Goal: Communication & Community: Participate in discussion

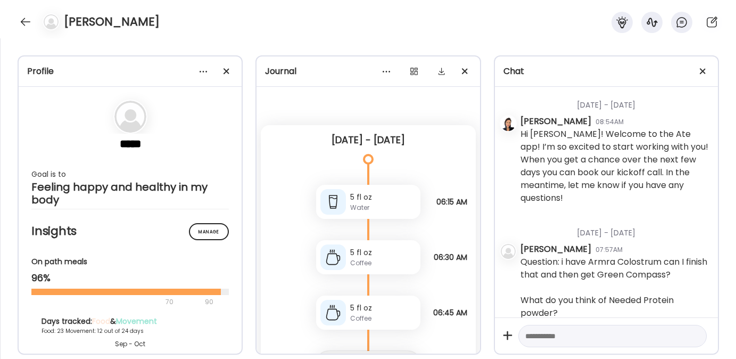
scroll to position [3781, 0]
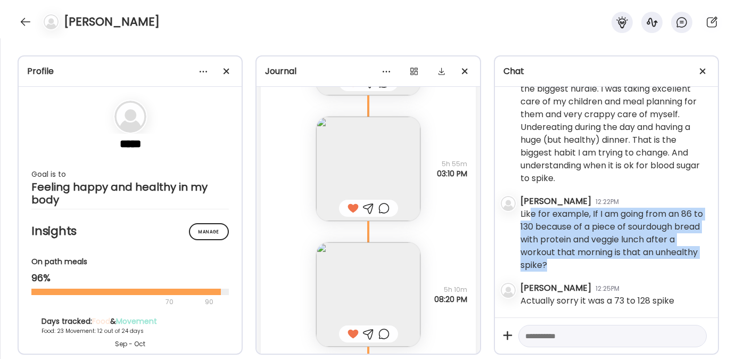
drag, startPoint x: 528, startPoint y: 212, endPoint x: 634, endPoint y: 266, distance: 118.5
click at [634, 266] on div "Like for example, If I am going from an 86 to 130 because of a piece of sourdou…" at bounding box center [614, 239] width 189 height 64
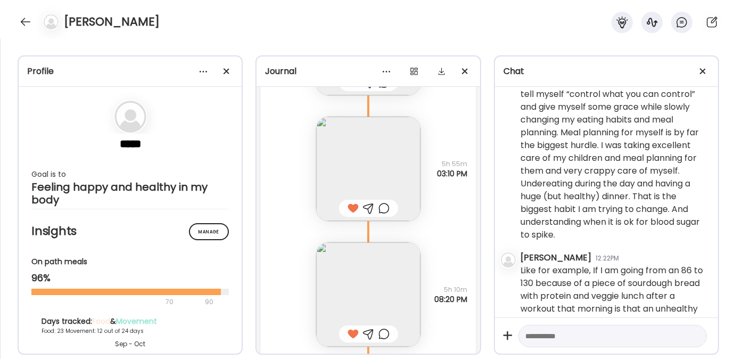
scroll to position [3687, 0]
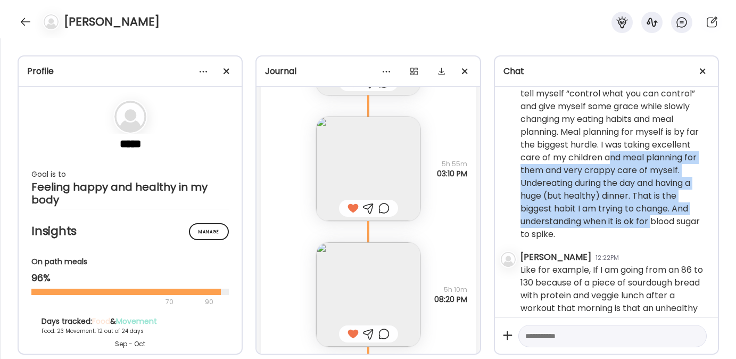
drag, startPoint x: 557, startPoint y: 207, endPoint x: 639, endPoint y: 275, distance: 106.1
click at [639, 240] on div "Ok this helpful. I did not know about the carbs after the A workout! It’s a one…" at bounding box center [614, 68] width 189 height 345
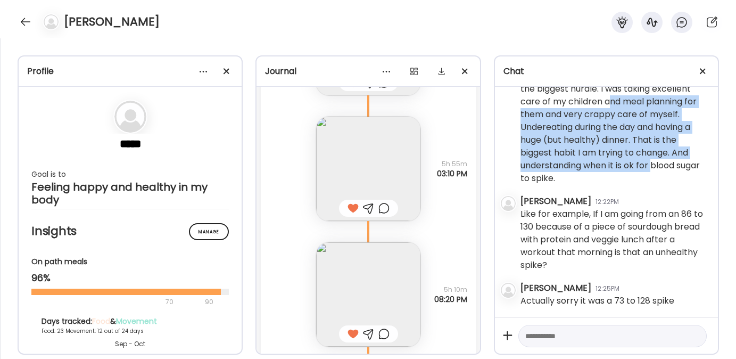
scroll to position [3772, 0]
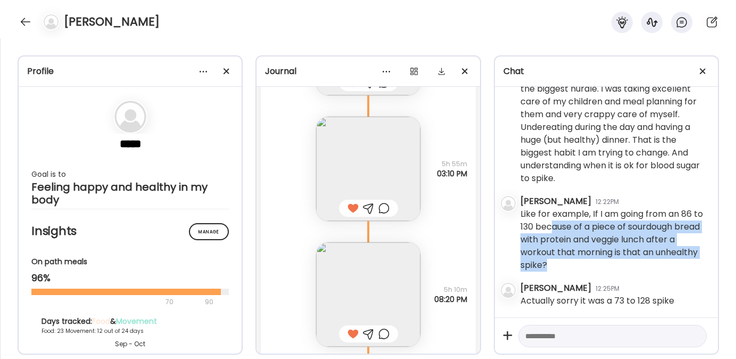
drag, startPoint x: 604, startPoint y: 269, endPoint x: 563, endPoint y: 230, distance: 56.1
click at [563, 230] on div "Like for example, If I am going from an 86 to 130 because of a piece of sourdou…" at bounding box center [614, 239] width 189 height 64
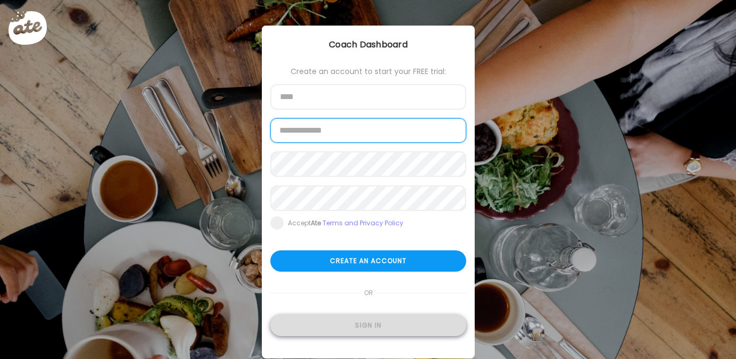
type input "**********"
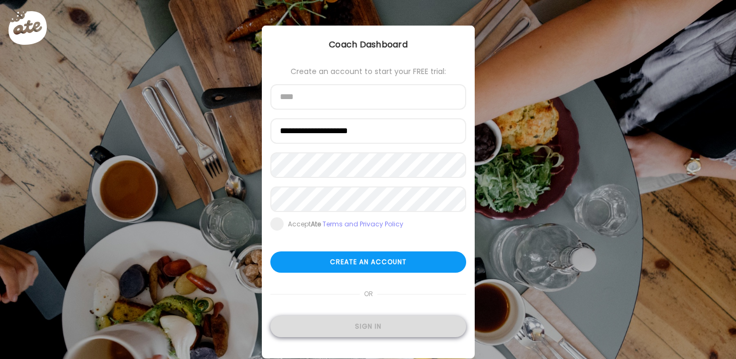
type input "**********"
click at [385, 326] on div "Sign in" at bounding box center [368, 325] width 196 height 21
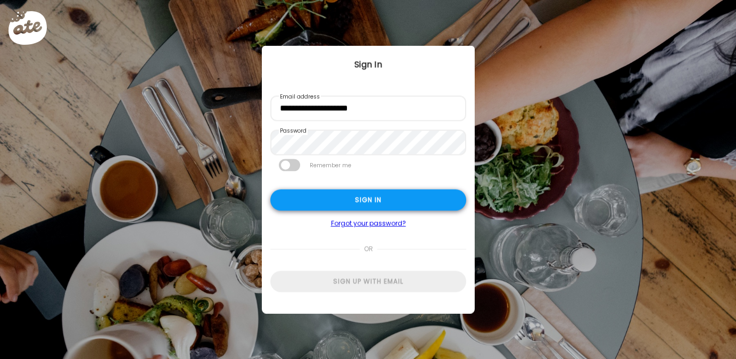
click at [340, 201] on div "Sign in" at bounding box center [368, 199] width 196 height 21
type textarea "**********"
type input "**********"
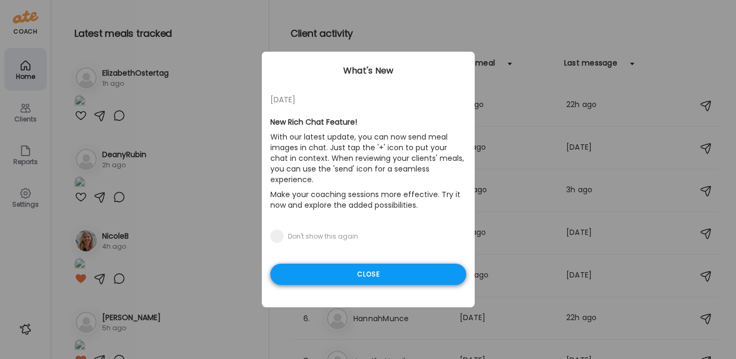
click at [385, 263] on div "Close" at bounding box center [368, 273] width 196 height 21
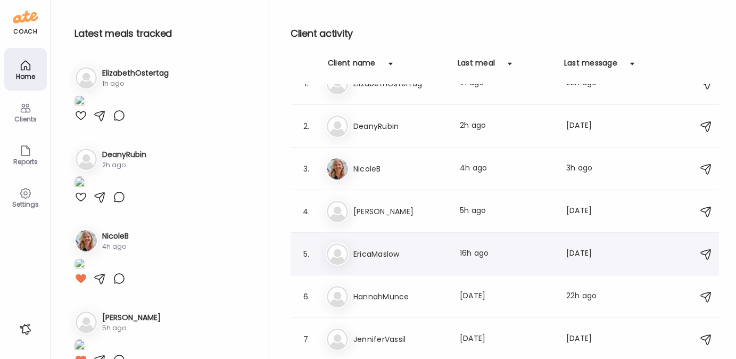
click at [367, 254] on h3 "EricaMaslow" at bounding box center [400, 253] width 94 height 13
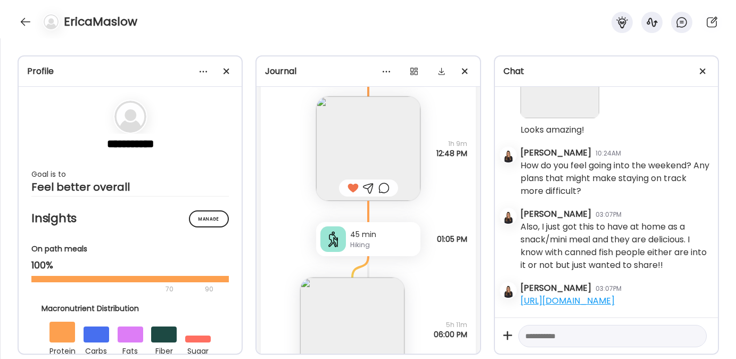
scroll to position [14278, 0]
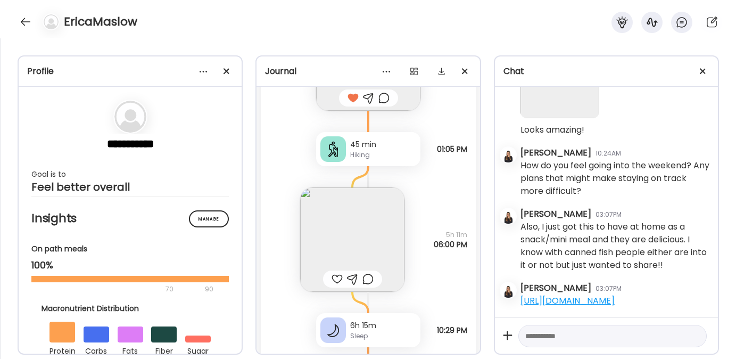
click at [369, 222] on img at bounding box center [352, 239] width 104 height 104
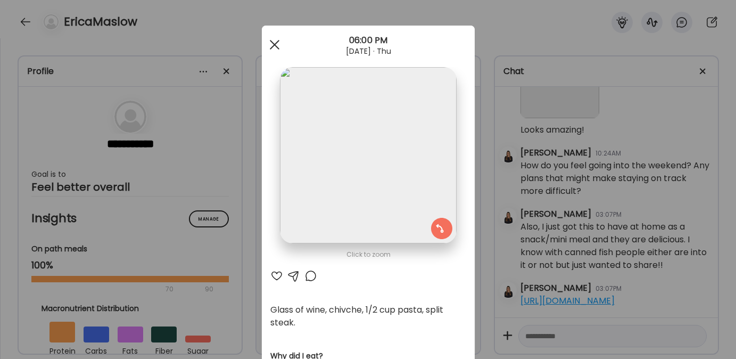
click at [271, 38] on div at bounding box center [274, 44] width 21 height 21
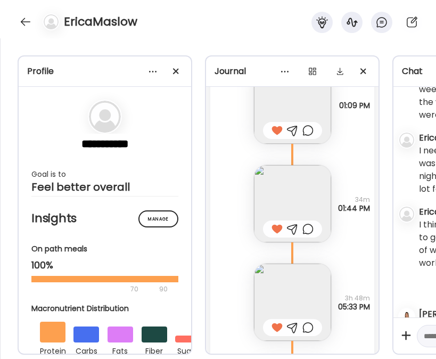
scroll to position [16973, 0]
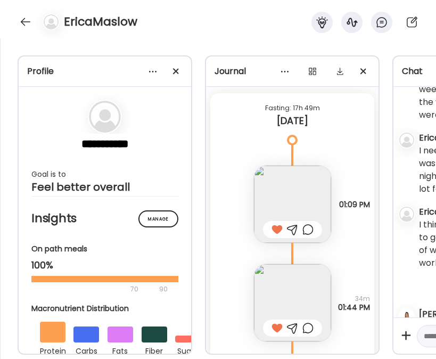
click at [289, 196] on img at bounding box center [292, 203] width 77 height 77
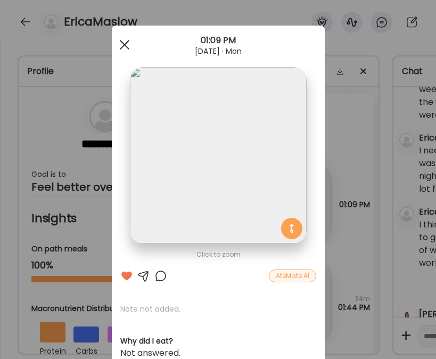
click at [121, 44] on span at bounding box center [124, 45] width 10 height 10
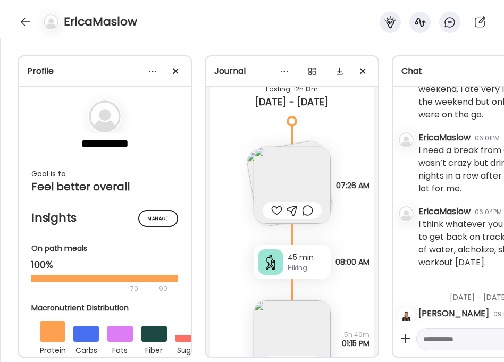
scroll to position [14388, 0]
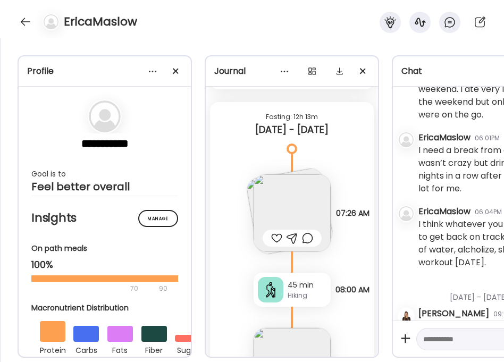
click at [252, 188] on img at bounding box center [289, 210] width 89 height 89
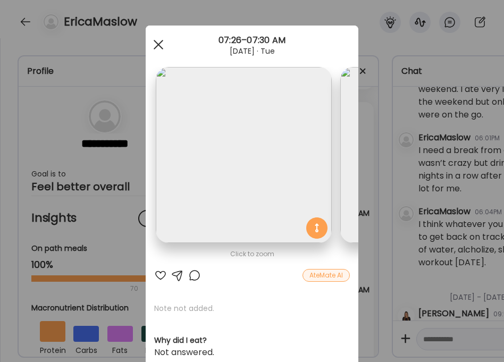
scroll to position [0, 0]
click at [155, 45] on span at bounding box center [159, 45] width 10 height 10
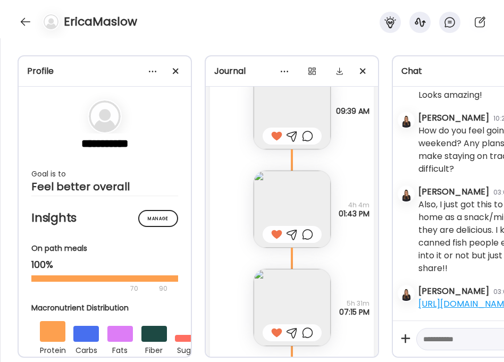
scroll to position [9810, 0]
click at [454, 333] on textarea at bounding box center [475, 339] width 105 height 13
type textarea "**********"
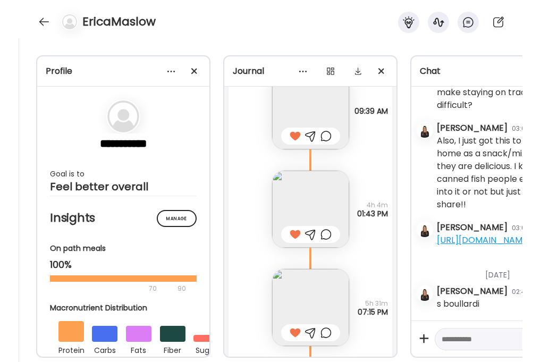
scroll to position [9873, 0]
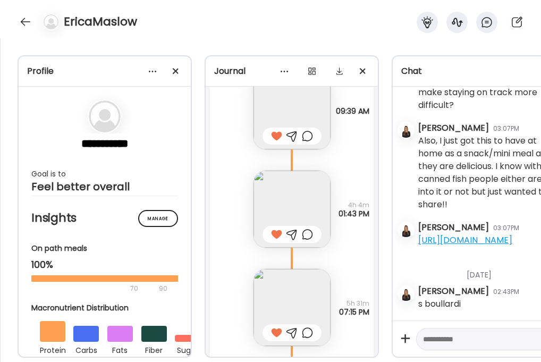
click at [436, 334] on textarea at bounding box center [475, 339] width 105 height 13
type textarea "**********"
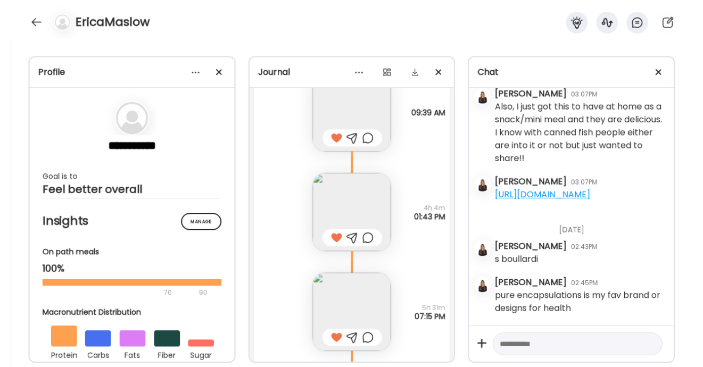
scroll to position [11788, 0]
